Goal: Task Accomplishment & Management: Manage account settings

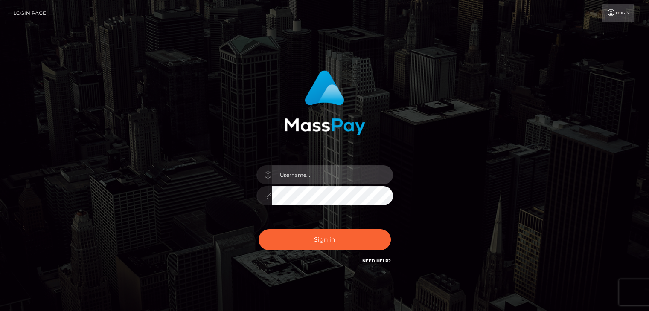
click at [305, 171] on input "text" at bounding box center [332, 174] width 121 height 19
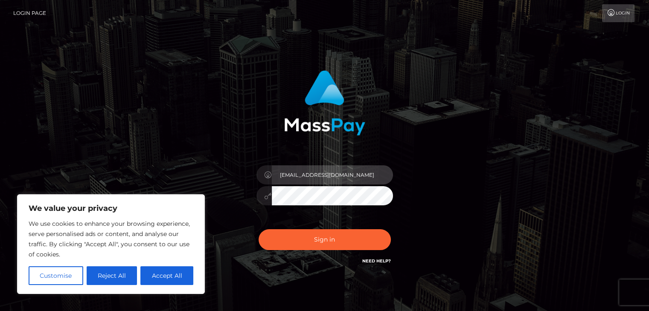
type input "aaliyahgonzalez12@gmail.com"
click at [258, 229] on button "Sign in" at bounding box center [324, 239] width 132 height 21
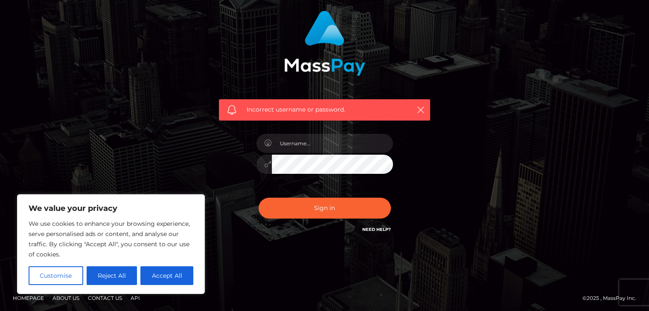
scroll to position [61, 0]
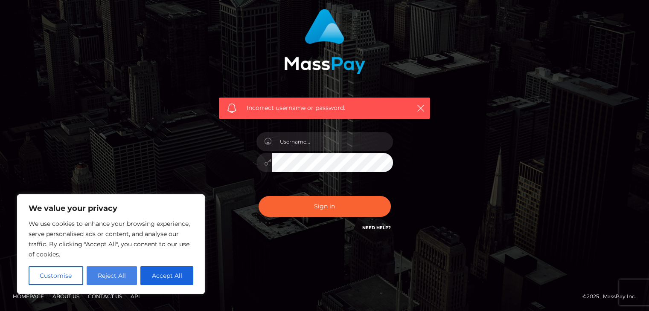
click at [115, 274] on button "Reject All" at bounding box center [112, 275] width 51 height 19
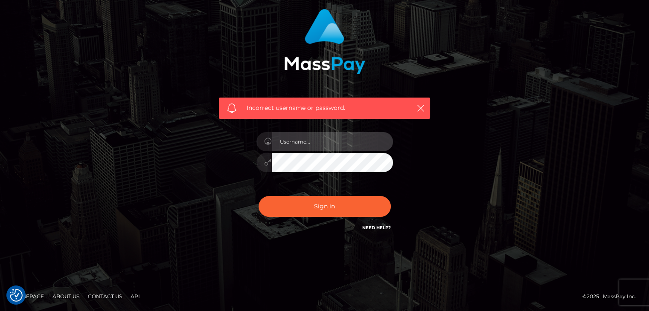
click at [314, 147] on input "text" at bounding box center [332, 141] width 121 height 19
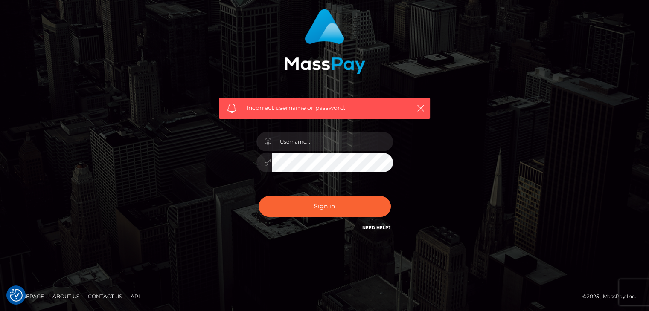
click at [224, 183] on div "Incorrect username or password." at bounding box center [324, 121] width 224 height 237
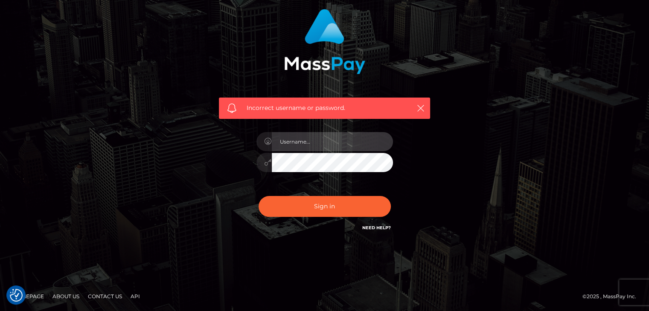
click at [321, 142] on input "text" at bounding box center [332, 141] width 121 height 19
type input "aaliyahgonzalez12@gmail.com"
click at [258, 196] on button "Sign in" at bounding box center [324, 206] width 132 height 21
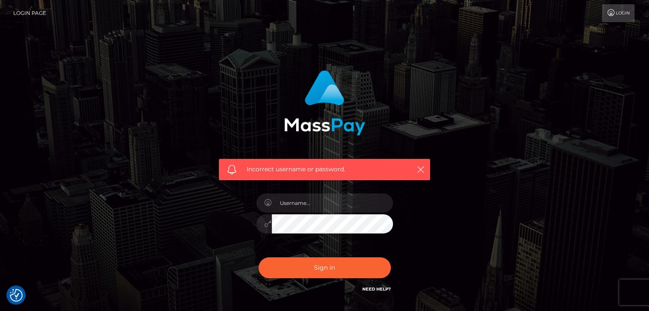
click at [608, 13] on icon at bounding box center [610, 12] width 9 height 7
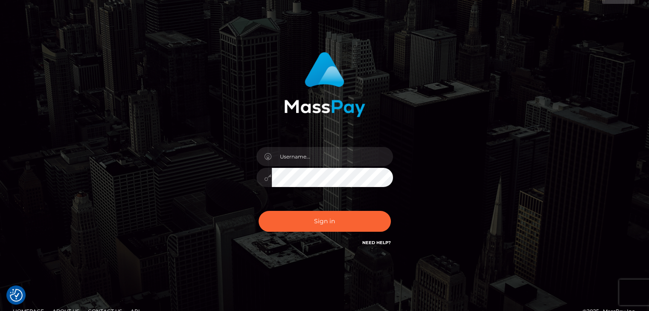
scroll to position [34, 0]
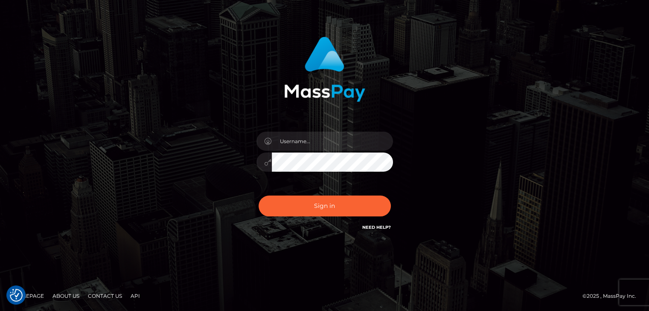
click at [376, 228] on link "Need Help?" at bounding box center [376, 228] width 29 height 6
click at [372, 230] on h6 "Need Help?" at bounding box center [376, 226] width 29 height 7
click at [377, 224] on h6 "Need Help?" at bounding box center [376, 226] width 29 height 7
click at [377, 228] on link "Need Help?" at bounding box center [376, 228] width 29 height 6
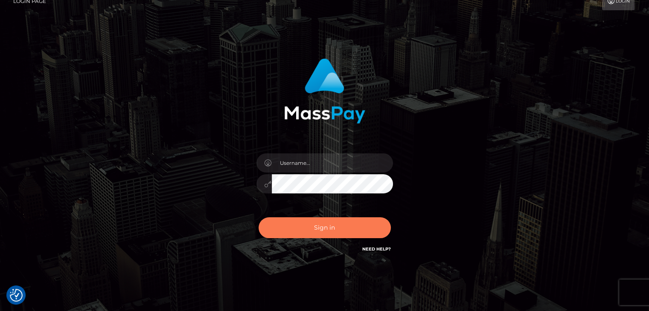
scroll to position [0, 0]
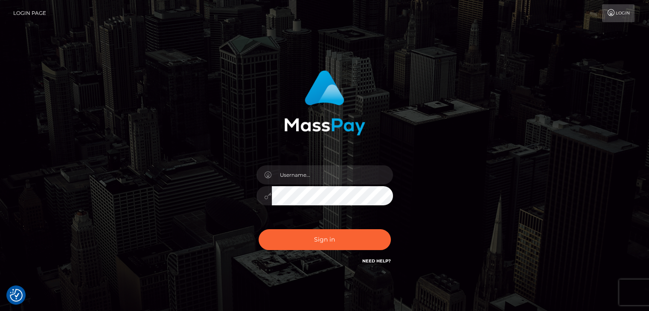
click at [35, 9] on link "Login Page" at bounding box center [29, 13] width 33 height 18
click at [328, 174] on input "text" at bounding box center [332, 174] width 121 height 19
type input "aaliyahgonzalez12@gmai.com"
click at [258, 229] on button "Sign in" at bounding box center [324, 239] width 132 height 21
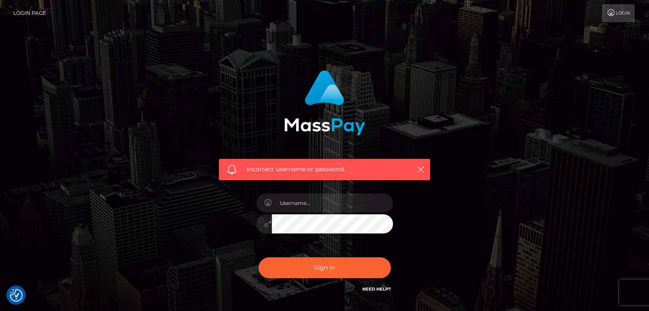
click at [613, 15] on icon at bounding box center [610, 12] width 9 height 7
